Goal: Transaction & Acquisition: Purchase product/service

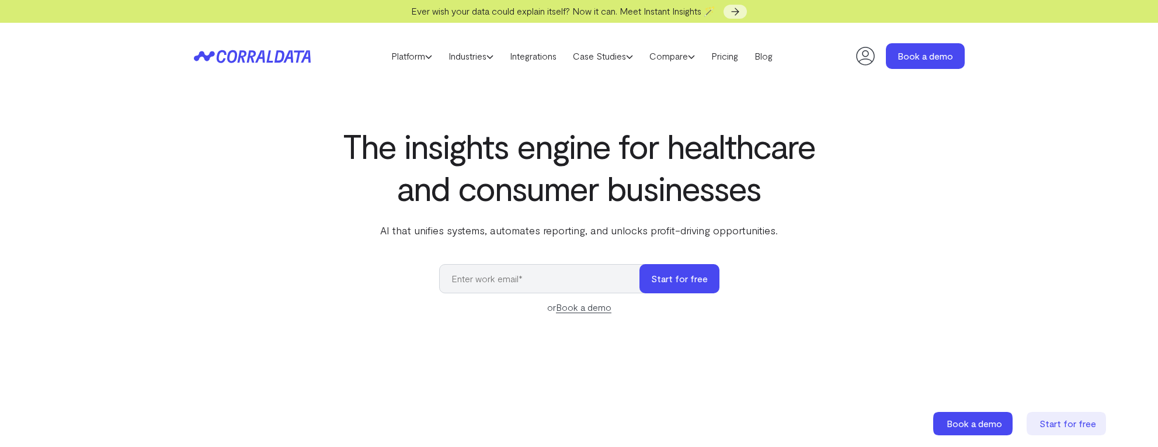
click at [253, 55] on icon at bounding box center [244, 56] width 57 height 13
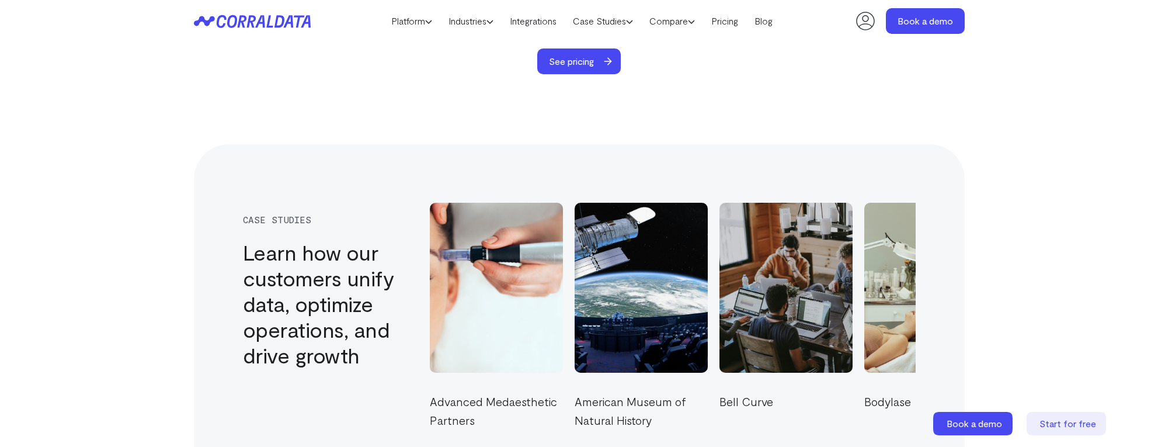
scroll to position [3912, 0]
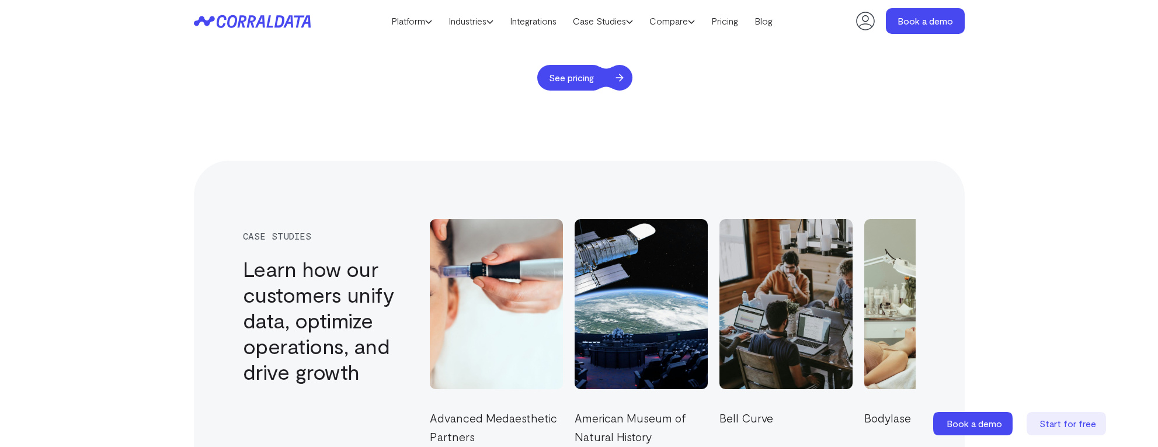
click at [553, 65] on span "See pricing" at bounding box center [571, 78] width 68 height 26
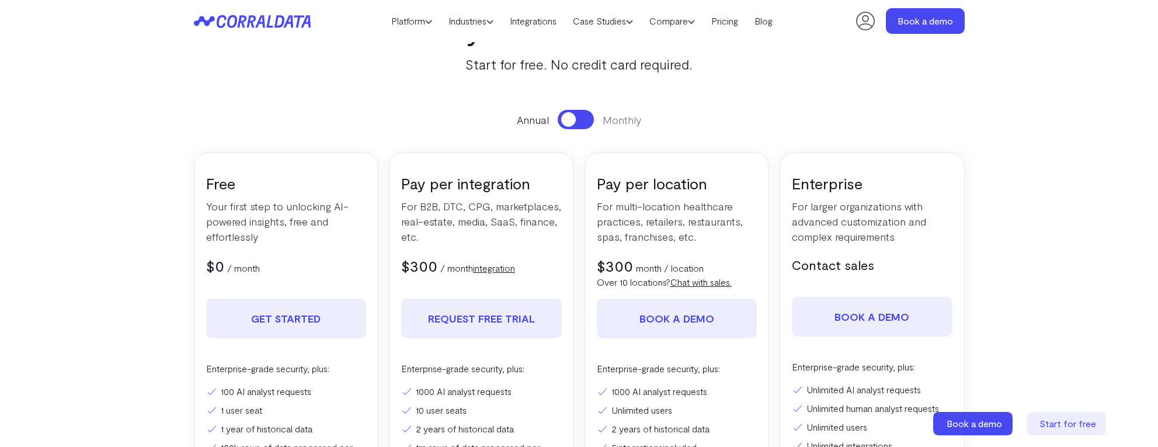
scroll to position [110, 0]
